Goal: Task Accomplishment & Management: Use online tool/utility

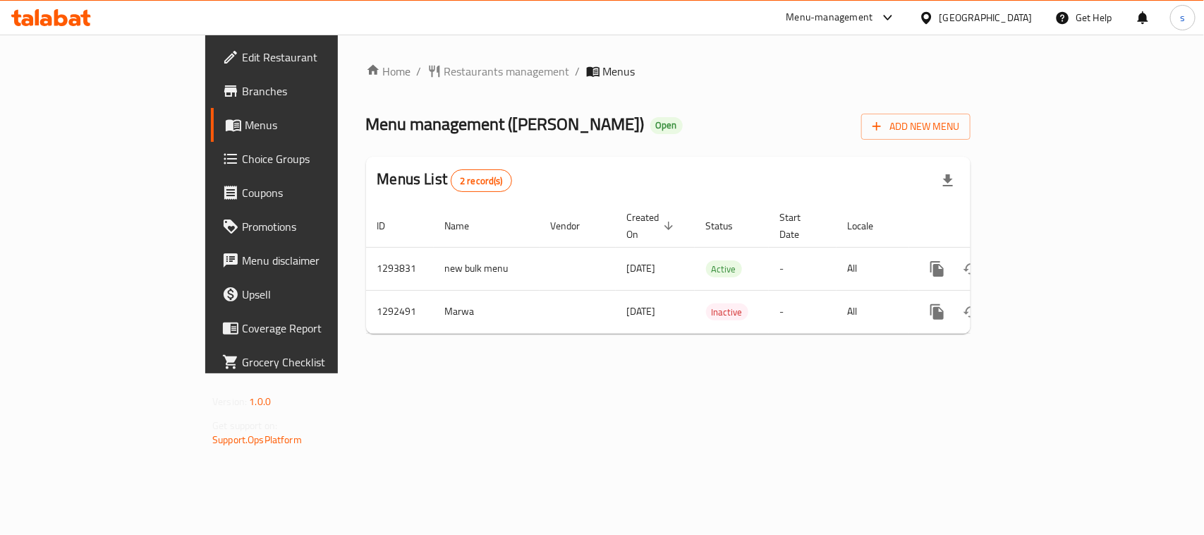
click at [934, 15] on icon at bounding box center [926, 18] width 15 height 15
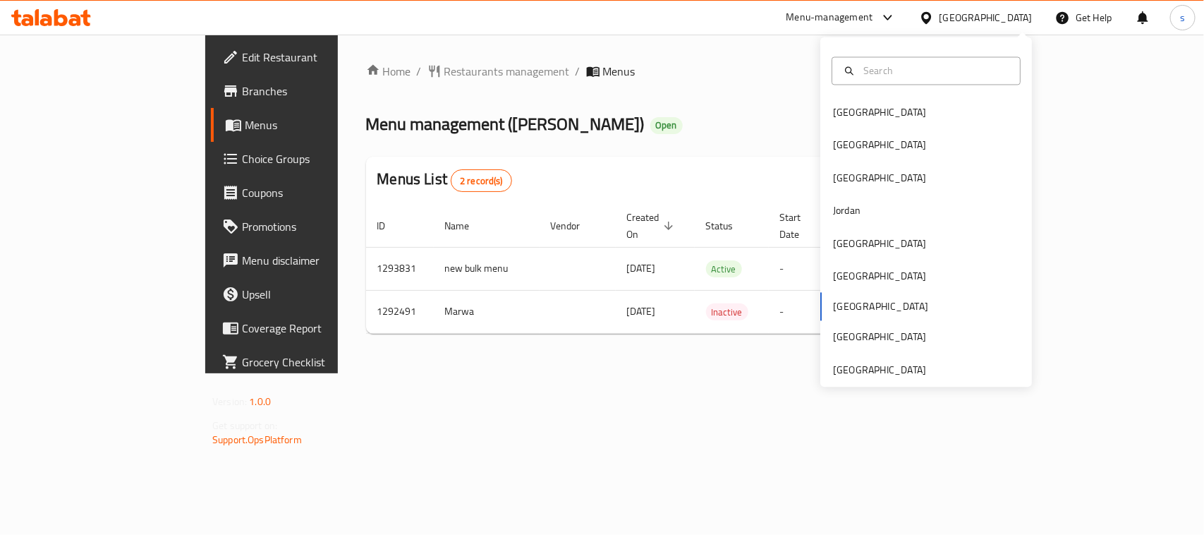
click at [873, 23] on div "Menu-management" at bounding box center [829, 17] width 87 height 17
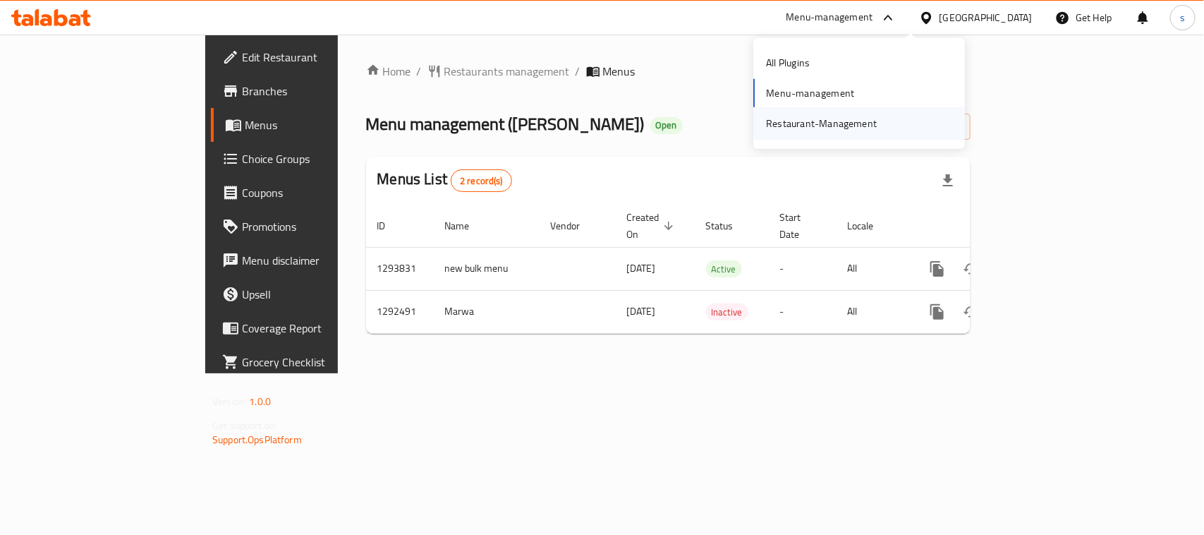
click at [845, 116] on div "Restaurant-Management" at bounding box center [821, 124] width 111 height 16
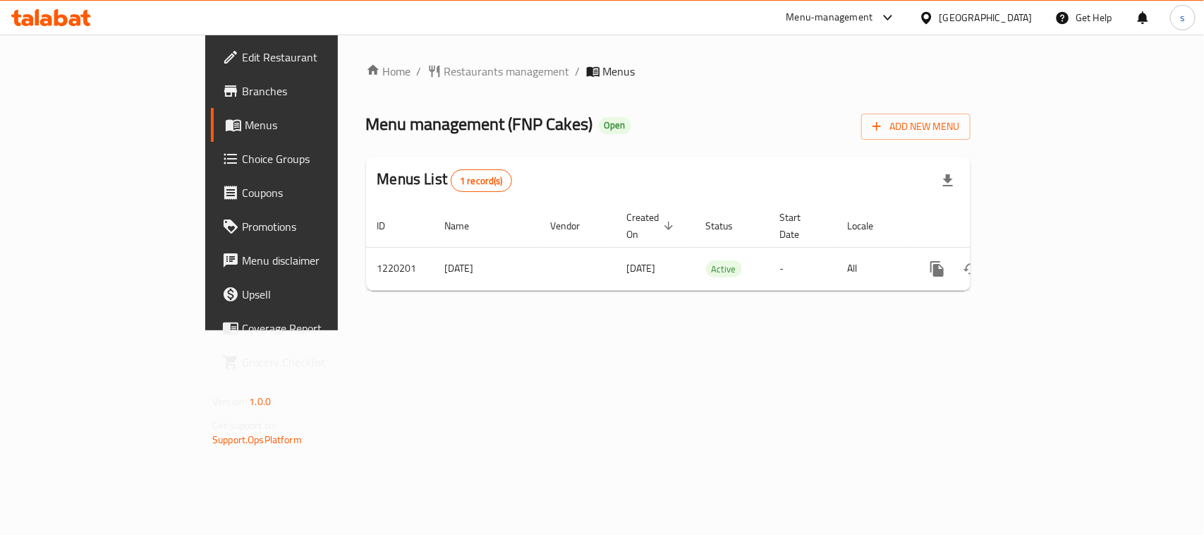
click at [338, 330] on div "Home / Restaurants management / Menus Menu management ( FNP Cakes ) Open Add Ne…" at bounding box center [668, 183] width 661 height 296
